Goal: Use online tool/utility: Utilize a website feature to perform a specific function

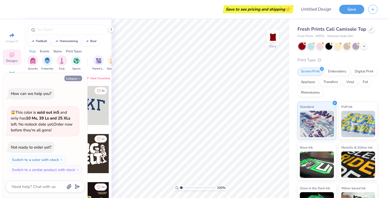
click at [76, 81] on button "Collapse" at bounding box center [73, 79] width 18 height 6
type textarea "x"
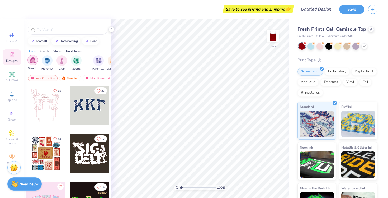
click at [31, 63] on img "filter for Sorority" at bounding box center [33, 60] width 6 height 6
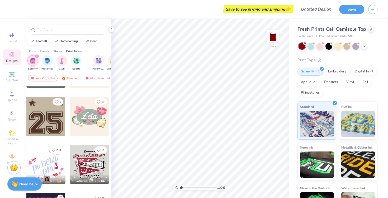
scroll to position [374, 0]
click at [51, 123] on div at bounding box center [45, 115] width 39 height 39
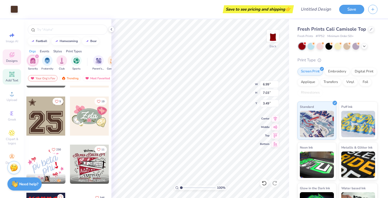
click at [10, 74] on icon at bounding box center [12, 74] width 6 height 6
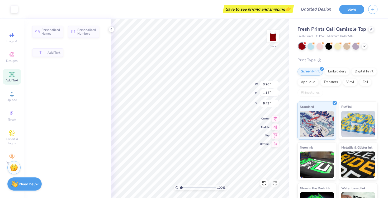
type input "3.96"
type input "1.15"
type input "6.43"
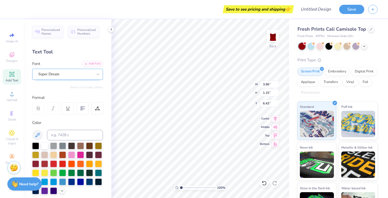
click at [73, 73] on div "Super Dream" at bounding box center [65, 74] width 55 height 8
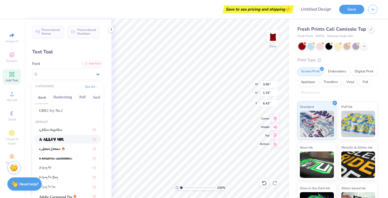
scroll to position [8, 0]
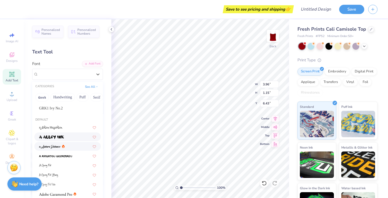
click at [74, 144] on div at bounding box center [67, 146] width 57 height 6
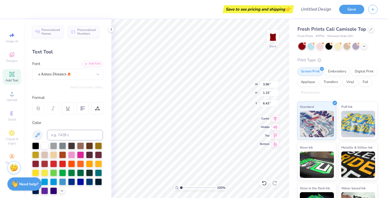
type input "4.55"
type input "1.49"
type input "6.25"
type textarea "Alpha Epsilon Phi"
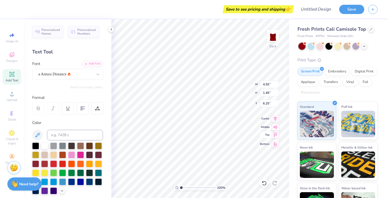
click at [269, 137] on div "Top" at bounding box center [269, 135] width 19 height 6
type input "9.07"
type input "1.54"
type input "2.44"
click at [274, 119] on icon at bounding box center [275, 117] width 3 height 4
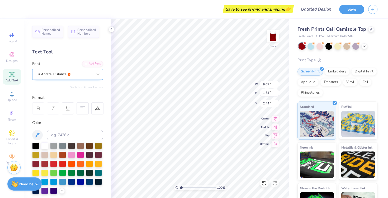
click at [52, 74] on div "a Antara Distance" at bounding box center [65, 74] width 55 height 8
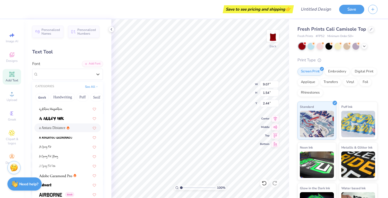
scroll to position [39, 0]
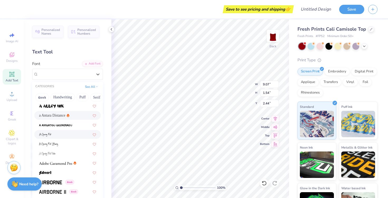
click at [58, 135] on div at bounding box center [67, 135] width 57 height 6
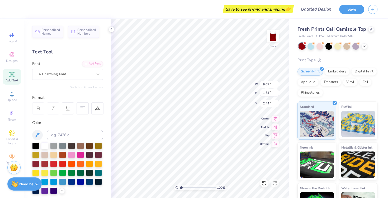
type input "5.43"
type input "1.63"
type input "2.40"
click at [74, 73] on div "A Charming Font" at bounding box center [65, 74] width 55 height 8
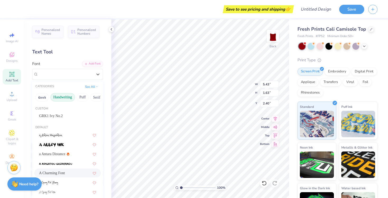
click at [69, 97] on button "Handwriting" at bounding box center [62, 97] width 25 height 8
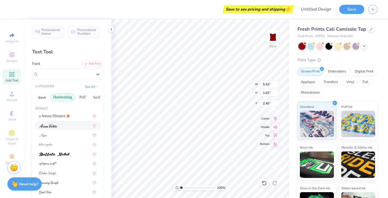
click at [60, 129] on div at bounding box center [67, 125] width 67 height 9
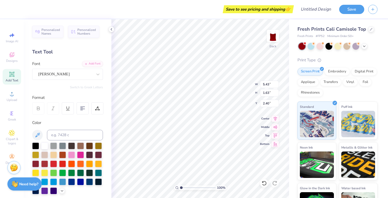
type input "8.06"
type input "1.47"
type input "2.48"
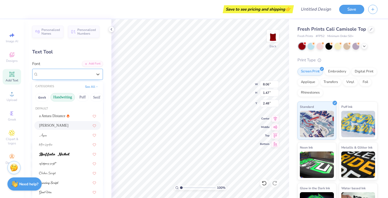
click at [74, 75] on div "[PERSON_NAME]" at bounding box center [65, 74] width 55 height 8
click at [64, 155] on img at bounding box center [54, 154] width 31 height 4
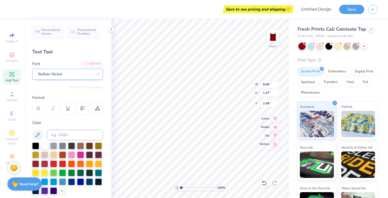
type input "9.19"
type input "0.91"
type input "2.76"
click at [71, 74] on div "Buffalo Nickel" at bounding box center [65, 74] width 55 height 8
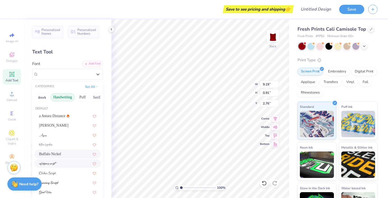
click at [54, 162] on img at bounding box center [48, 164] width 18 height 4
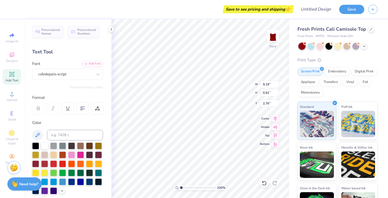
type input "5.58"
type input "1.15"
type input "2.64"
click at [69, 76] on div "cafedeparis-script" at bounding box center [65, 74] width 55 height 8
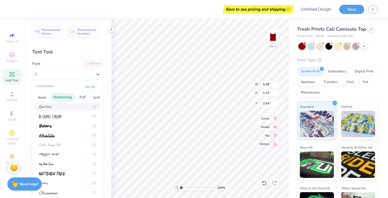
scroll to position [86, 0]
click at [60, 156] on div at bounding box center [67, 154] width 57 height 6
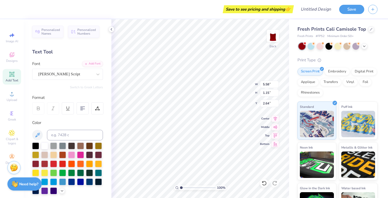
type input "9.19"
type input "1.11"
type input "2.65"
click at [82, 75] on div "[PERSON_NAME] Script" at bounding box center [65, 74] width 55 height 8
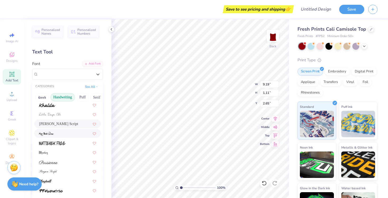
scroll to position [120, 0]
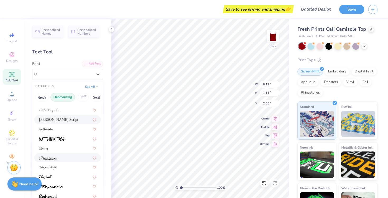
click at [64, 161] on div at bounding box center [67, 157] width 67 height 9
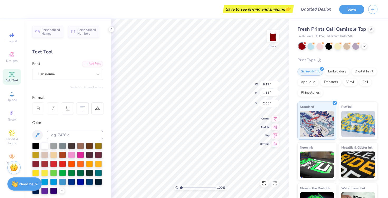
type input "7.05"
type input "1.00"
type input "2.71"
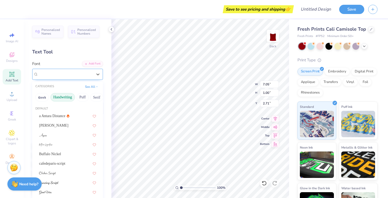
click at [73, 76] on div "Parisienne" at bounding box center [65, 74] width 55 height 8
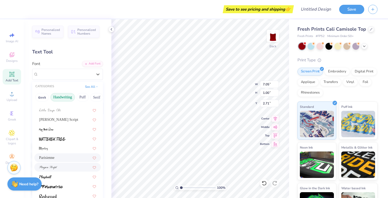
click at [65, 168] on div at bounding box center [67, 167] width 57 height 6
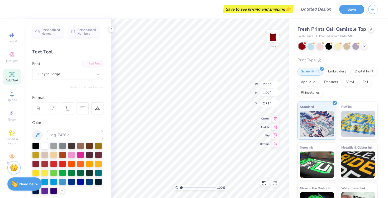
type input "6.58"
type input "1.06"
type input "2.68"
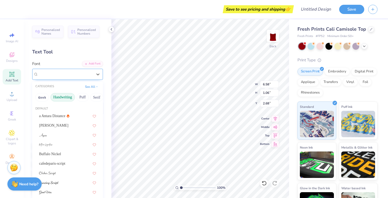
click at [77, 72] on div "Pinyon Script" at bounding box center [65, 74] width 55 height 8
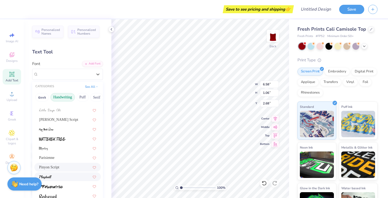
click at [60, 178] on div at bounding box center [67, 177] width 57 height 6
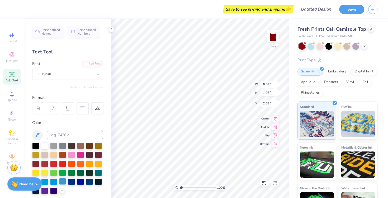
type input "6.52"
type input "0.94"
type input "2.74"
click at [85, 74] on div "Playball" at bounding box center [65, 74] width 55 height 8
click at [94, 63] on div "Add Font" at bounding box center [92, 63] width 21 height 6
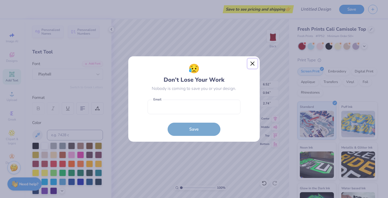
click at [255, 62] on button "Close" at bounding box center [253, 64] width 10 height 10
